Goal: Transaction & Acquisition: Purchase product/service

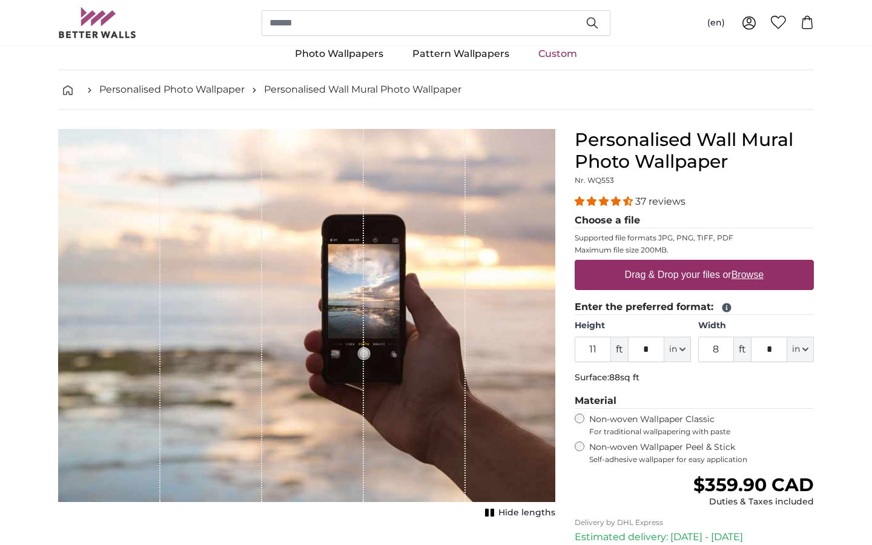
type input "11"
click at [725, 343] on input "8" at bounding box center [716, 349] width 36 height 25
type input "5"
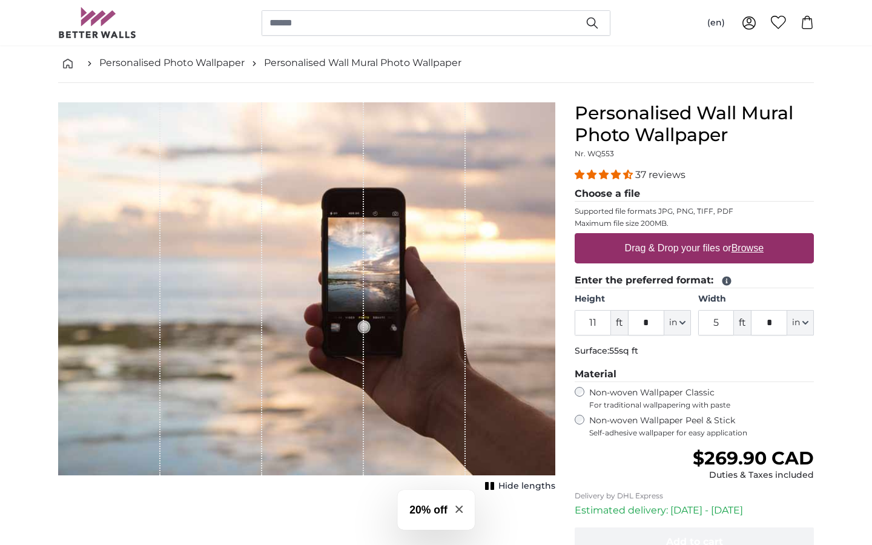
scroll to position [56, 0]
click at [706, 432] on span "Self-adhesive wallpaper for easy application" at bounding box center [701, 432] width 225 height 10
click at [749, 253] on label "Drag & Drop your files or Browse" at bounding box center [694, 248] width 148 height 24
click at [749, 236] on input "Drag & Drop your files or Browse" at bounding box center [694, 234] width 239 height 4
type input "**********"
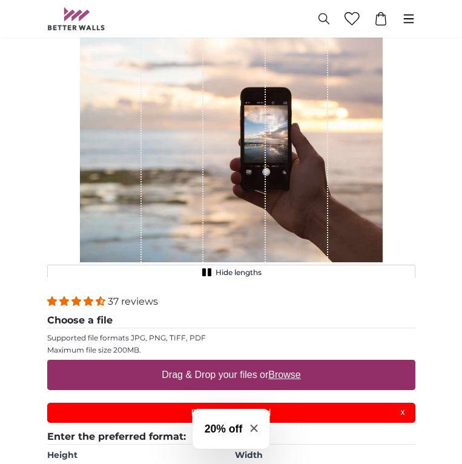
click at [229, 371] on label "Drag & Drop your files or Browse" at bounding box center [231, 375] width 148 height 24
click at [229, 363] on input "Drag & Drop your files or Browse" at bounding box center [231, 362] width 368 height 4
click at [240, 371] on label "Drag & Drop your files or Browse" at bounding box center [231, 375] width 148 height 24
click at [240, 363] on input "Drag & Drop your files or Browse" at bounding box center [231, 362] width 368 height 4
type input "**********"
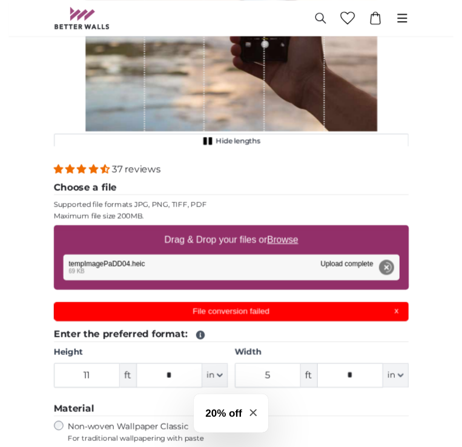
scroll to position [183, 0]
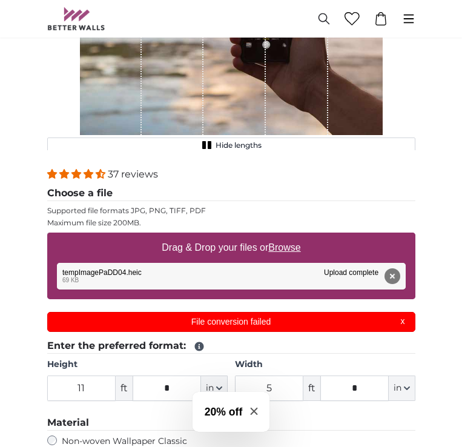
click at [265, 266] on div "Remove Retry Remove Upload Cancel Retry Remove tempImagePaDD04.heic 69 KB Uploa…" at bounding box center [231, 276] width 349 height 27
click at [390, 273] on button "Remove" at bounding box center [392, 276] width 16 height 16
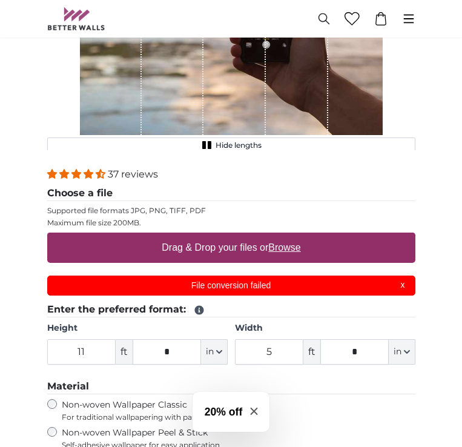
click at [252, 254] on label "Drag & Drop your files or Browse" at bounding box center [231, 248] width 148 height 24
click at [252, 236] on input "Drag & Drop your files or Browse" at bounding box center [231, 234] width 368 height 4
type input "**********"
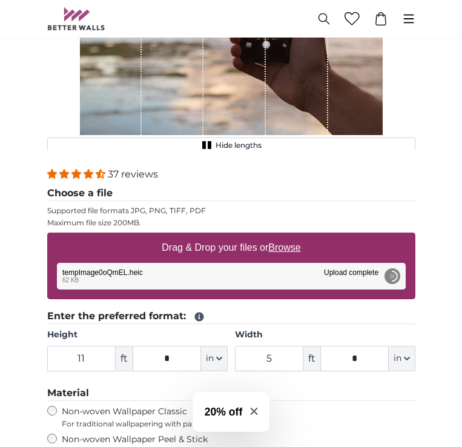
scroll to position [0, 0]
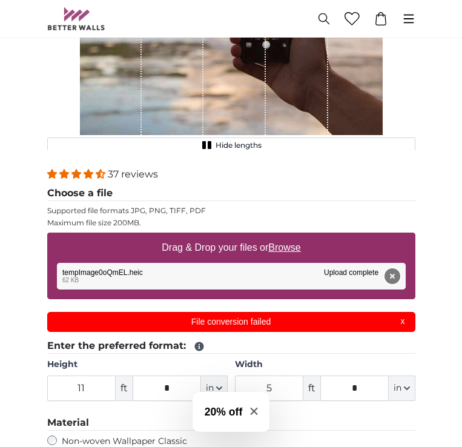
click at [393, 275] on button "Remove" at bounding box center [392, 276] width 16 height 16
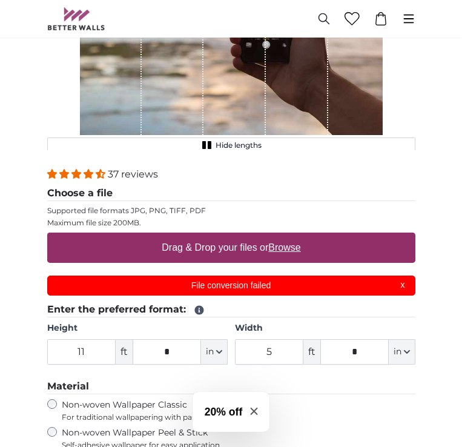
click at [234, 257] on label "Drag & Drop your files or Browse" at bounding box center [231, 248] width 148 height 24
click at [234, 236] on input "Drag & Drop your files or Browse" at bounding box center [231, 234] width 368 height 4
type input "**********"
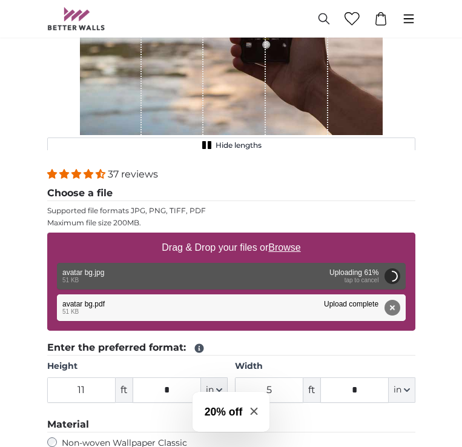
type input "6"
type input "4"
type input "***"
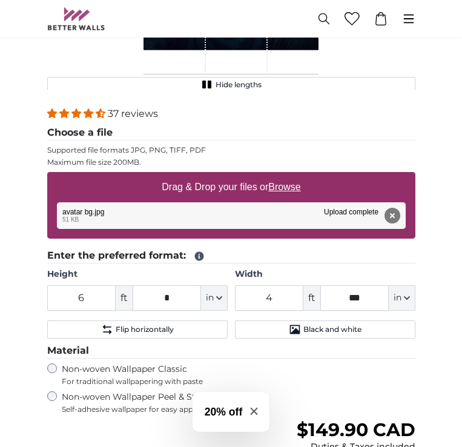
scroll to position [246, 0]
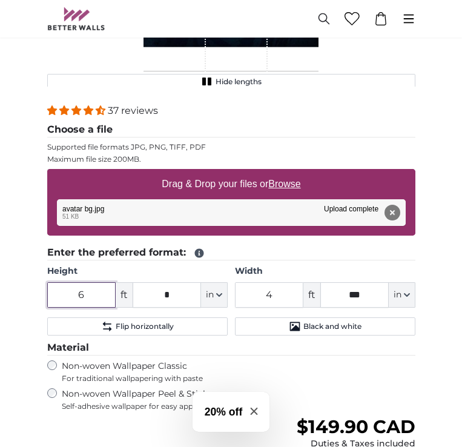
click at [92, 293] on input "6" at bounding box center [81, 294] width 68 height 25
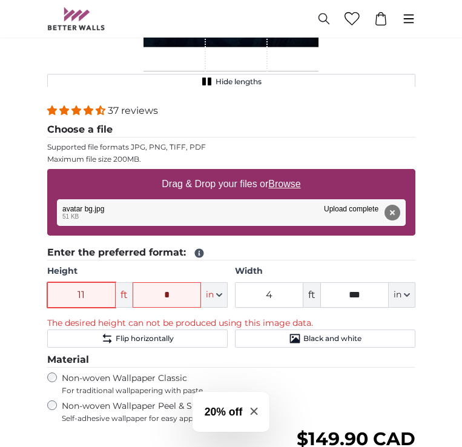
type input "11"
drag, startPoint x: 278, startPoint y: 294, endPoint x: 249, endPoint y: 294, distance: 29.1
click at [249, 294] on input "4" at bounding box center [269, 294] width 68 height 25
type input "5"
click at [422, 318] on div "Personalised Wall Mural Photo Wallpaper Nr. WQ553 37 reviews Choose a file Supp…" at bounding box center [231, 346] width 387 height 510
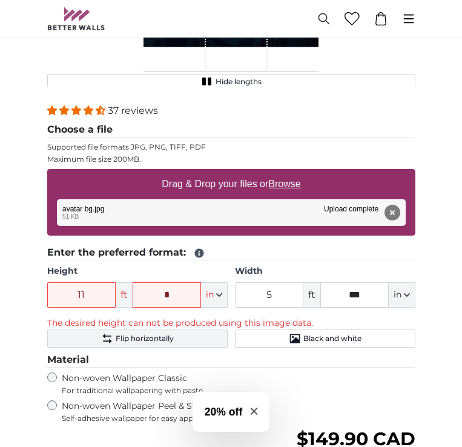
click at [168, 337] on span "Flip horizontally" at bounding box center [145, 339] width 58 height 10
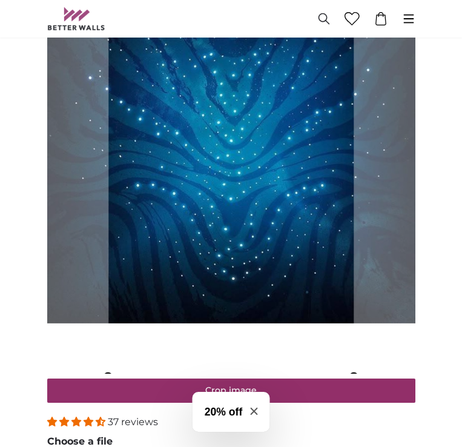
scroll to position [199, 0]
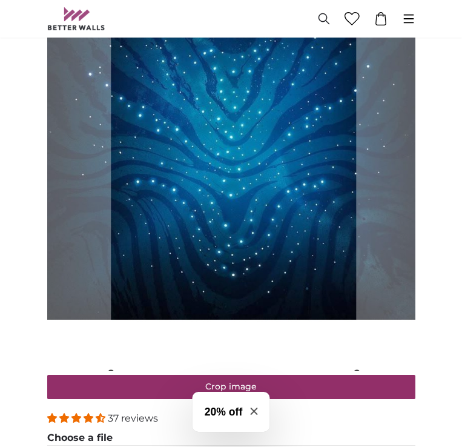
click at [287, 315] on cropper-handle at bounding box center [233, 133] width 245 height 481
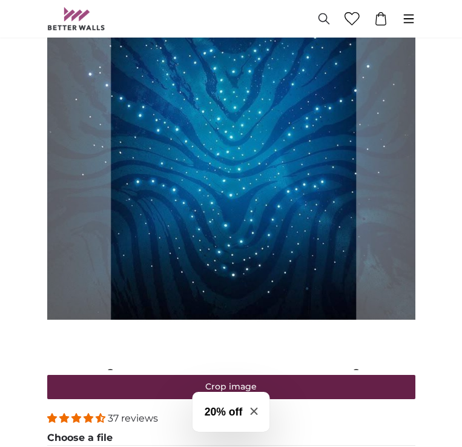
click at [296, 388] on button "Crop image" at bounding box center [231, 387] width 368 height 24
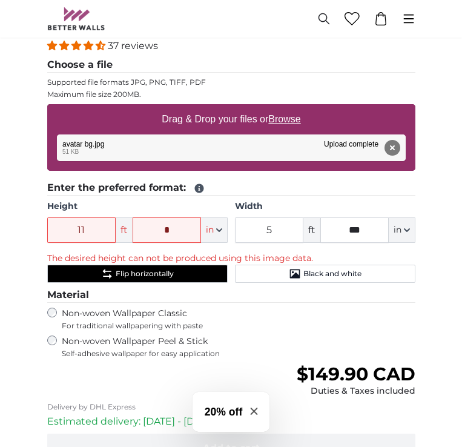
scroll to position [304, 0]
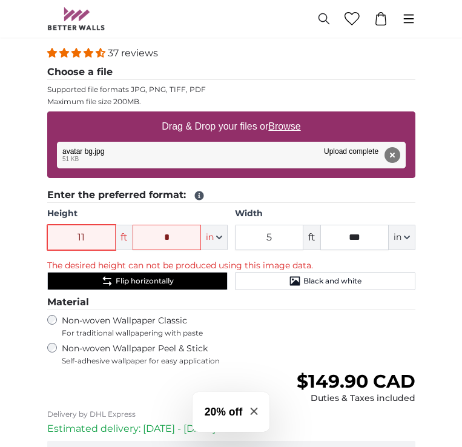
click at [97, 236] on input "11" at bounding box center [81, 237] width 68 height 25
type input "1"
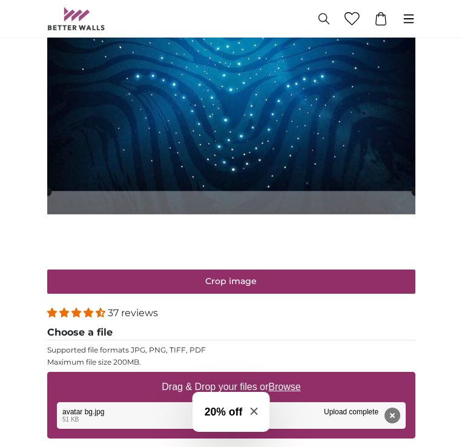
click at [176, 239] on img at bounding box center [231, 27] width 368 height 476
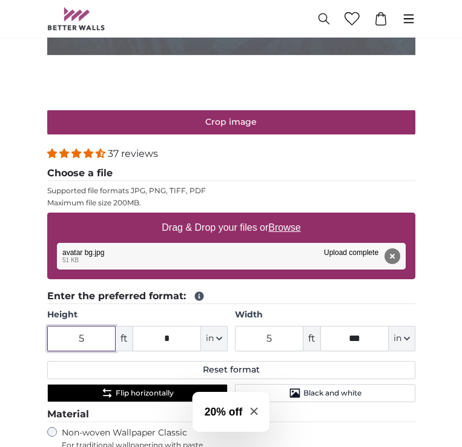
scroll to position [465, 0]
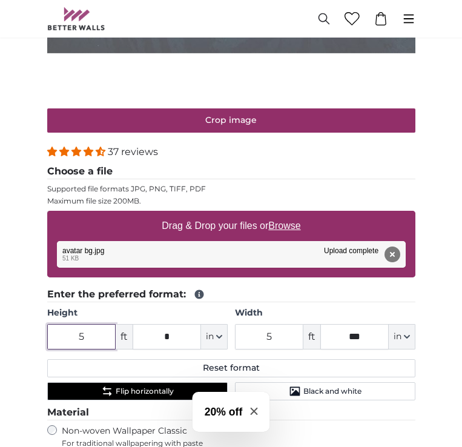
type input "5"
click at [174, 343] on input "*" at bounding box center [167, 336] width 68 height 25
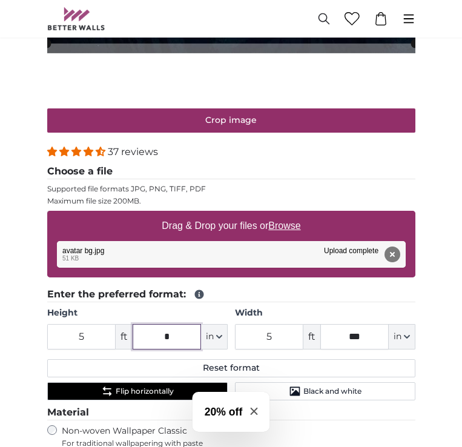
type input "*"
click at [279, 316] on label "Width" at bounding box center [325, 313] width 180 height 12
click at [279, 324] on input "5" at bounding box center [269, 336] width 68 height 25
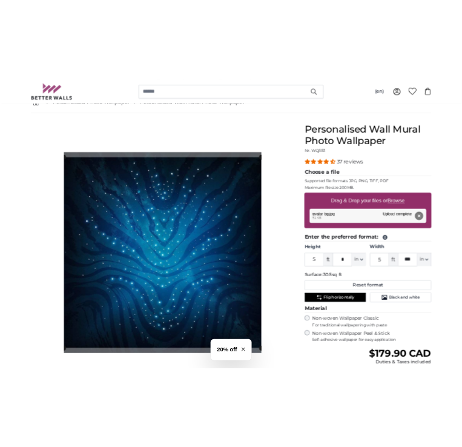
scroll to position [108, 0]
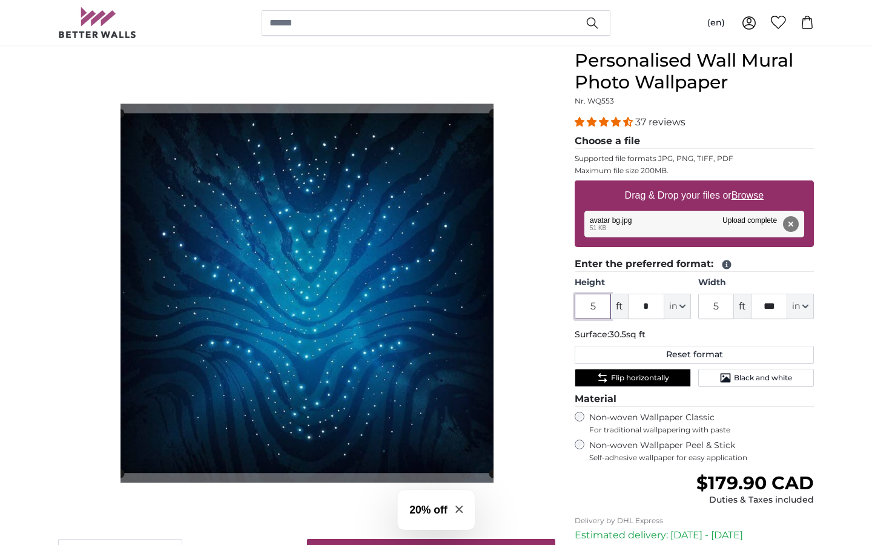
click at [602, 302] on input "5" at bounding box center [593, 306] width 36 height 25
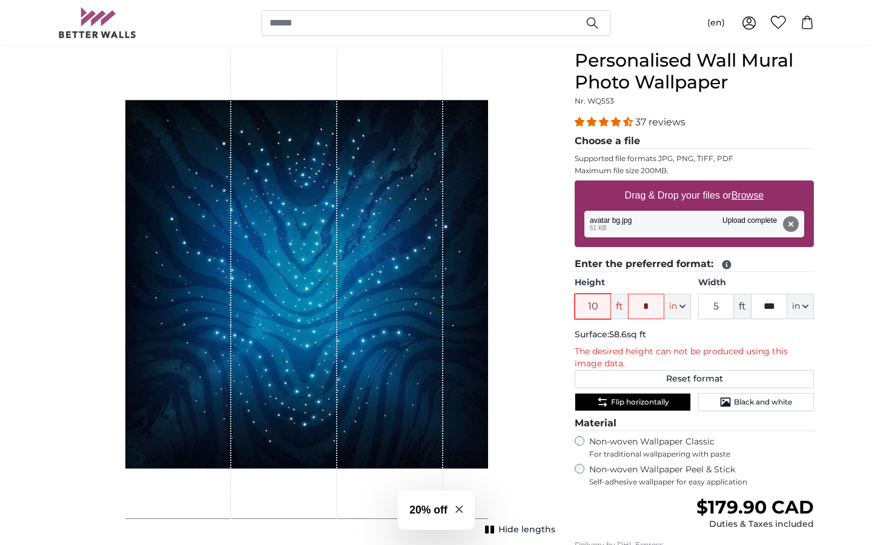
type input "1"
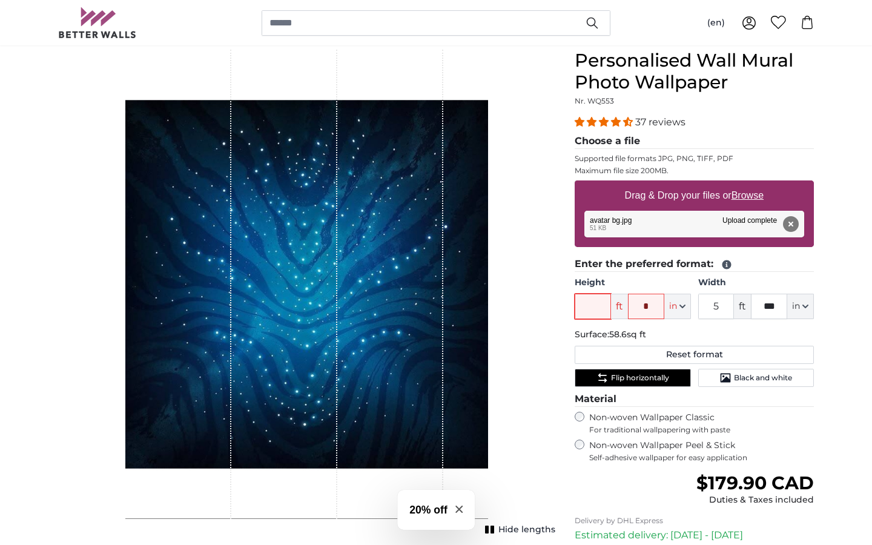
type input "8"
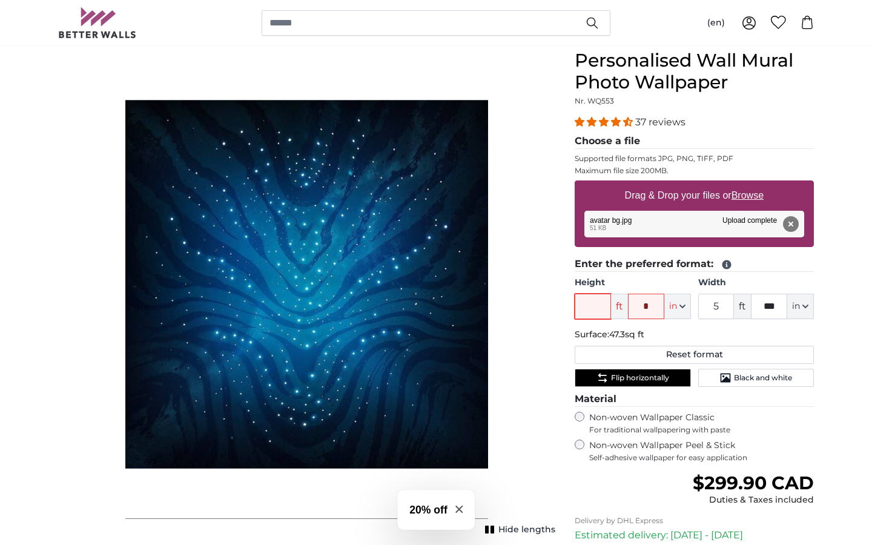
type input "5"
